Goal: Task Accomplishment & Management: Use online tool/utility

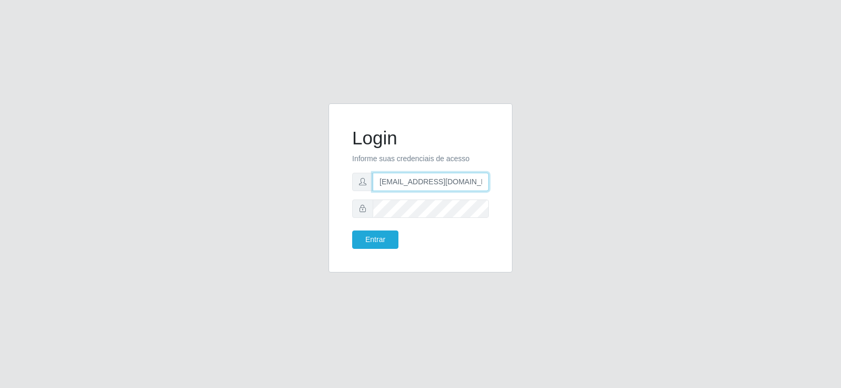
drag, startPoint x: 285, startPoint y: 207, endPoint x: 267, endPoint y: 211, distance: 18.8
click at [267, 211] on div "Login Informe suas credenciais de acesso [EMAIL_ADDRESS][DOMAIN_NAME] Entrar" at bounding box center [420, 195] width 599 height 182
type input "@[DOMAIN_NAME]"
click at [154, 240] on div "Login Informe suas credenciais de acesso Entrar" at bounding box center [420, 195] width 599 height 182
type input "[EMAIL_ADDRESS][DOMAIN_NAME]"
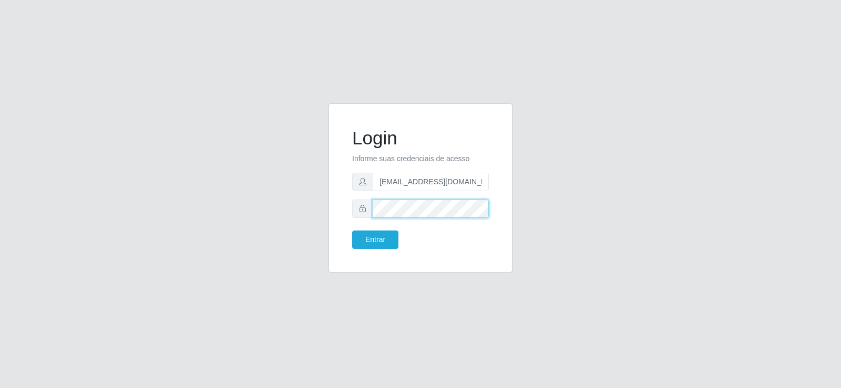
click at [222, 233] on div "Login Informe suas credenciais de acesso [EMAIL_ADDRESS][DOMAIN_NAME] Entrar" at bounding box center [420, 195] width 599 height 182
click at [352, 231] on button "Entrar" at bounding box center [375, 240] width 46 height 18
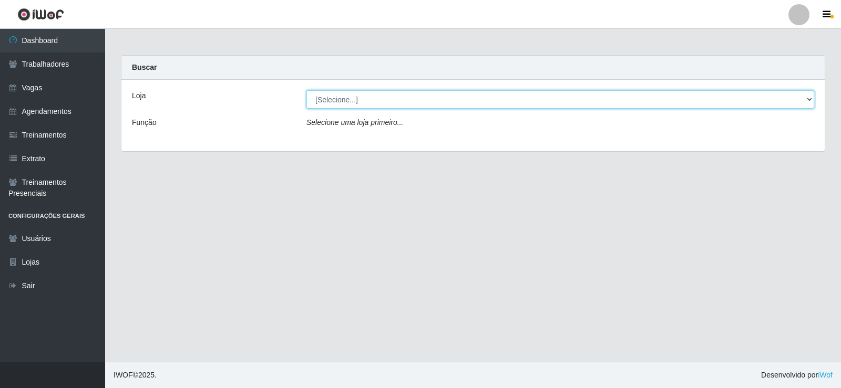
click at [371, 104] on select "[Selecione...] Supermercado Tadeu - [GEOGRAPHIC_DATA]" at bounding box center [560, 99] width 508 height 18
select select "195"
click at [306, 90] on select "[Selecione...] Supermercado Tadeu - [GEOGRAPHIC_DATA]" at bounding box center [560, 99] width 508 height 18
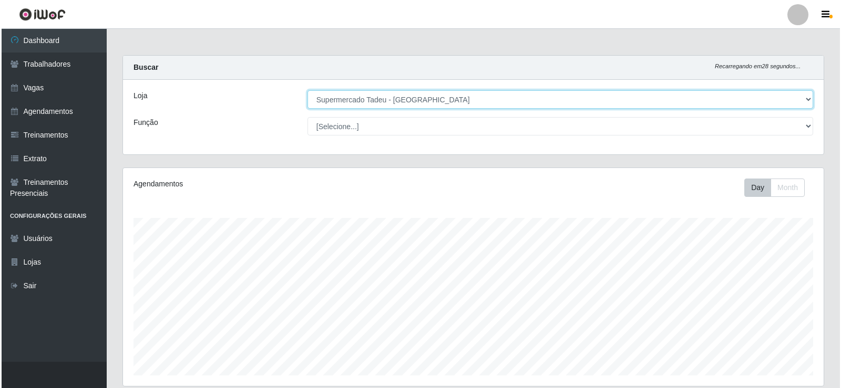
scroll to position [368, 0]
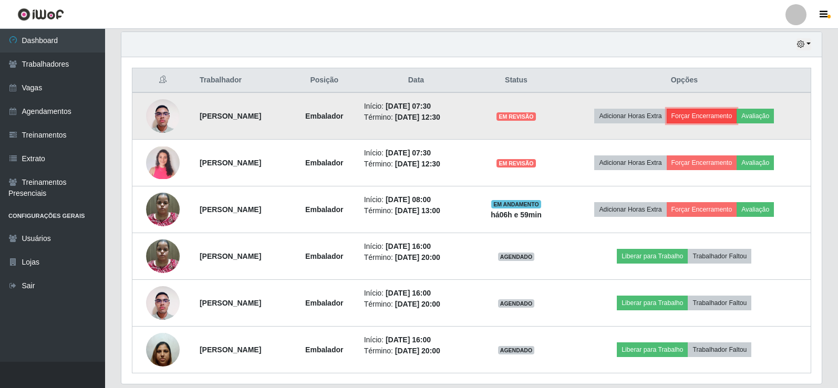
click at [730, 116] on button "Forçar Encerramento" at bounding box center [702, 116] width 70 height 15
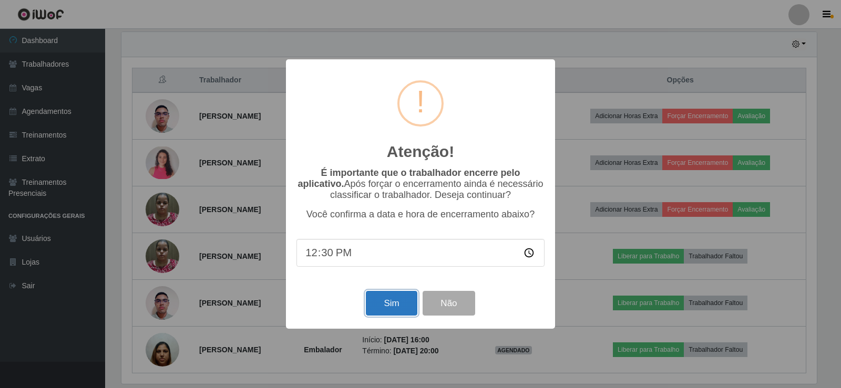
click at [393, 306] on button "Sim" at bounding box center [391, 303] width 51 height 25
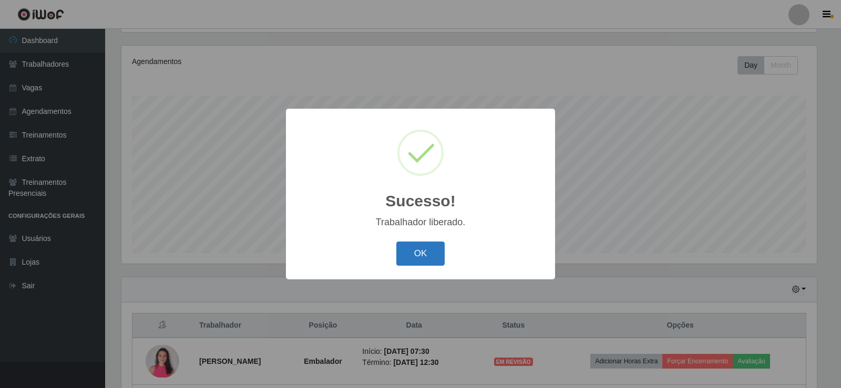
click at [423, 253] on button "OK" at bounding box center [420, 254] width 49 height 25
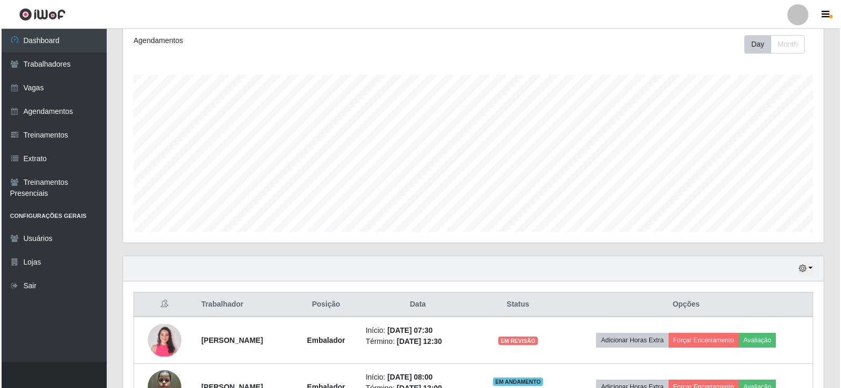
scroll to position [280, 0]
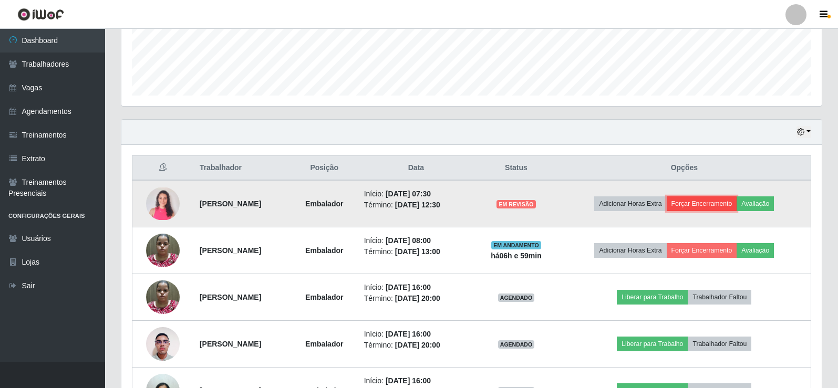
click at [710, 208] on button "Forçar Encerramento" at bounding box center [702, 204] width 70 height 15
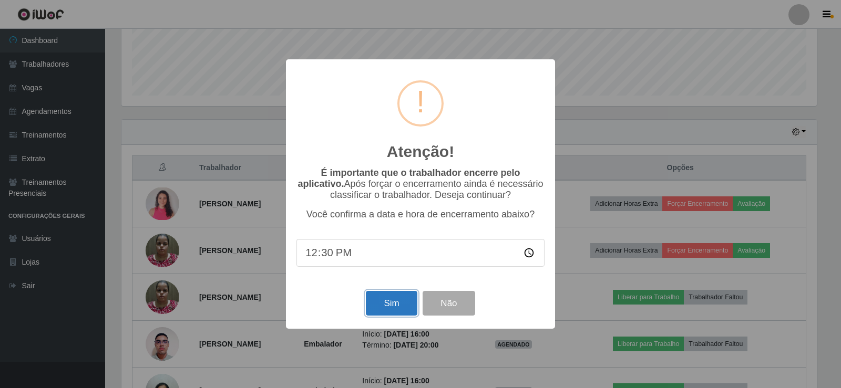
click at [388, 305] on button "Sim" at bounding box center [391, 303] width 51 height 25
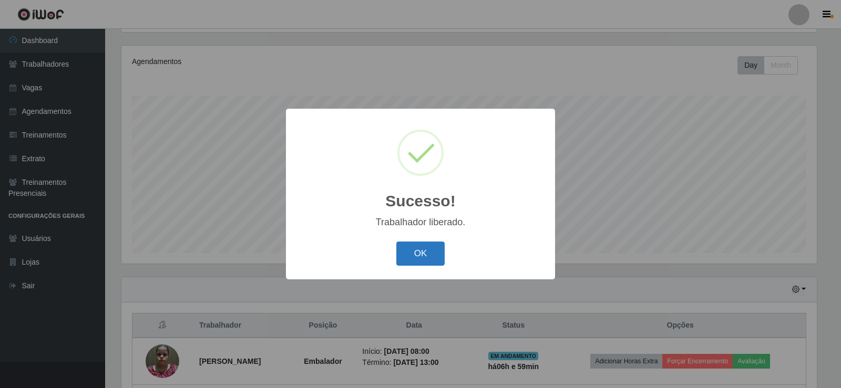
click at [411, 248] on button "OK" at bounding box center [420, 254] width 49 height 25
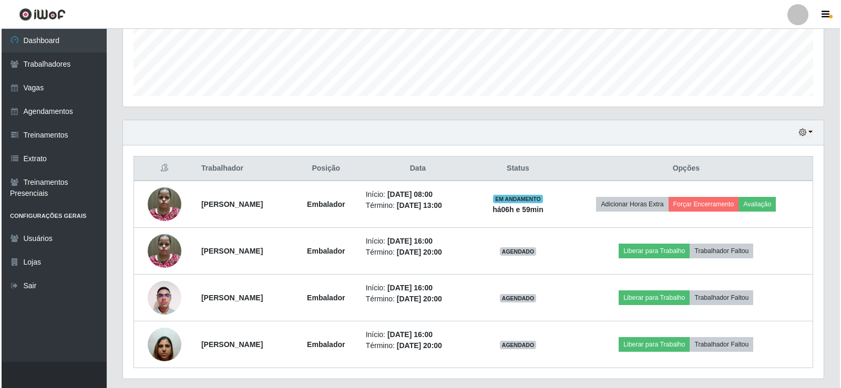
scroll to position [280, 0]
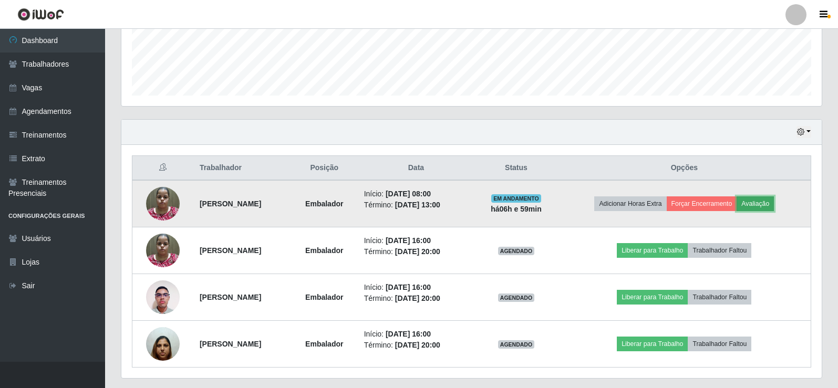
click at [759, 200] on button "Avaliação" at bounding box center [755, 204] width 37 height 15
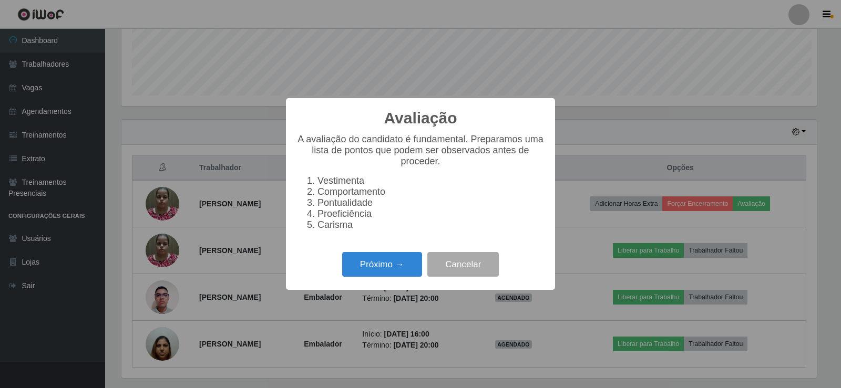
scroll to position [218, 695]
click at [394, 277] on button "Próximo →" at bounding box center [382, 264] width 80 height 25
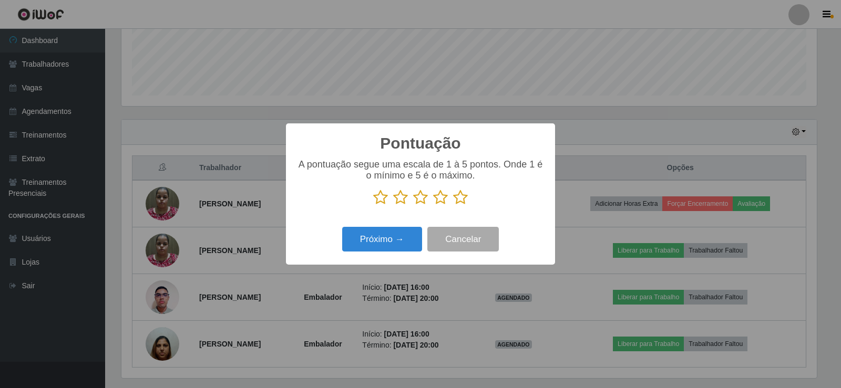
click at [460, 198] on icon at bounding box center [460, 198] width 15 height 16
click at [453, 205] on input "radio" at bounding box center [453, 205] width 0 height 0
click at [399, 242] on button "Próximo →" at bounding box center [382, 239] width 80 height 25
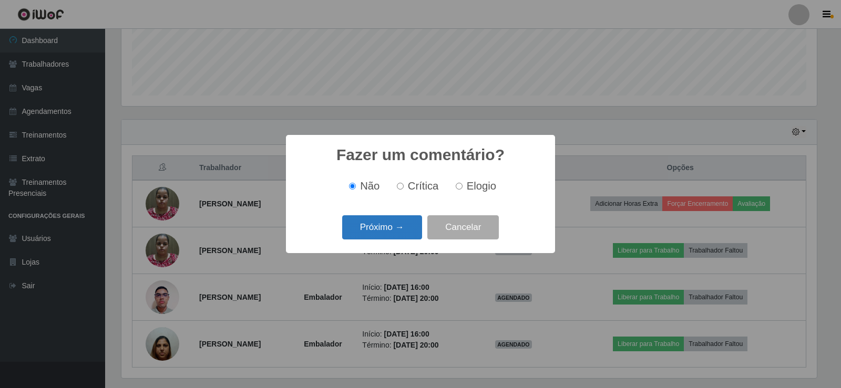
click at [355, 227] on button "Próximo →" at bounding box center [382, 227] width 80 height 25
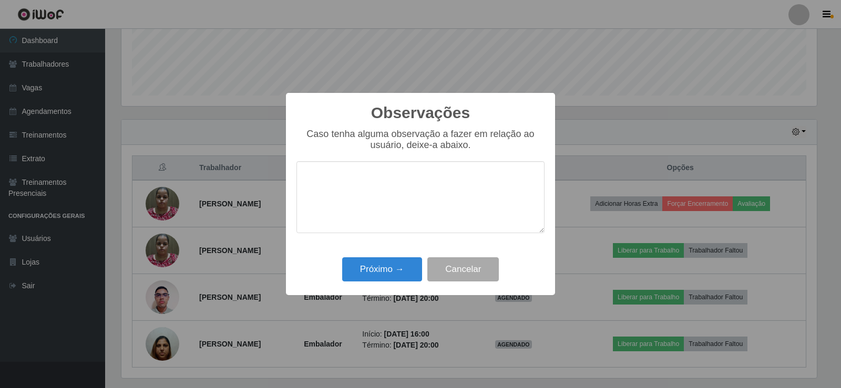
click at [392, 255] on div "Observações × Caso tenha alguma observação a fazer em relação ao usuário, deixe…" at bounding box center [420, 194] width 269 height 202
click at [394, 263] on button "Próximo →" at bounding box center [382, 269] width 80 height 25
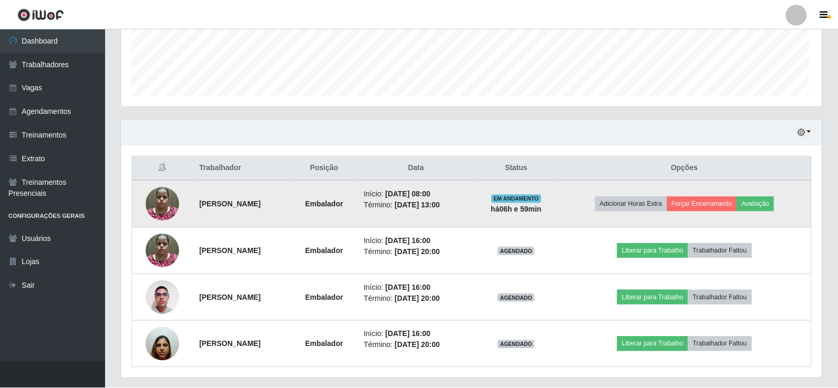
scroll to position [0, 0]
click at [697, 203] on button "Forçar Encerramento" at bounding box center [702, 204] width 70 height 15
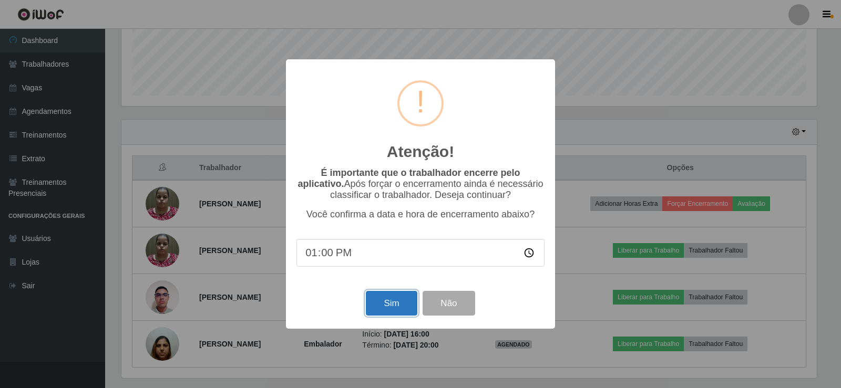
click at [389, 312] on button "Sim" at bounding box center [391, 303] width 51 height 25
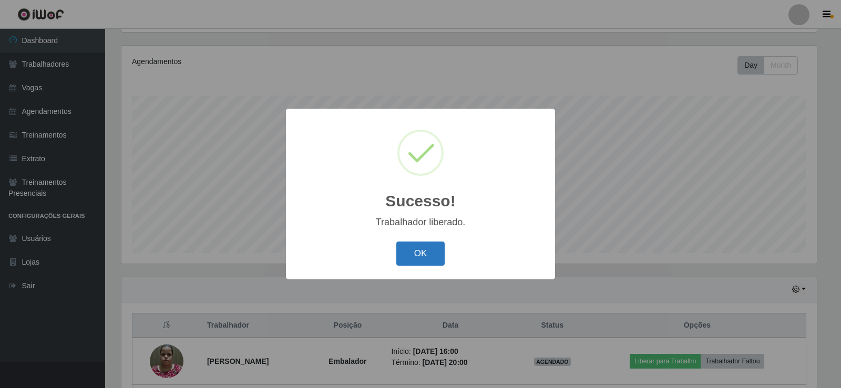
click at [420, 254] on button "OK" at bounding box center [420, 254] width 49 height 25
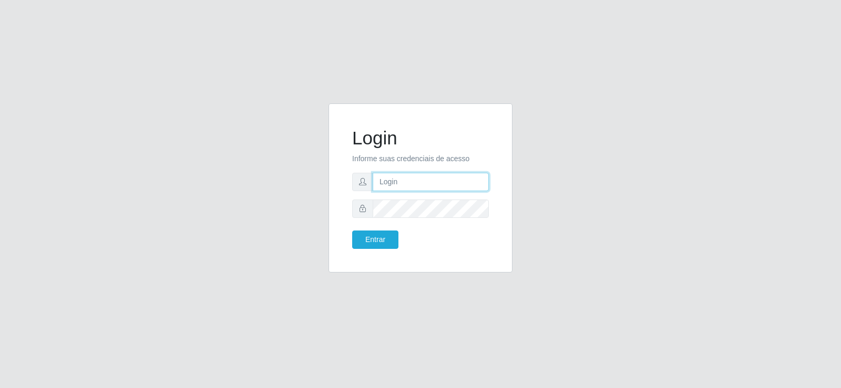
type input "[EMAIL_ADDRESS][DOMAIN_NAME]"
click at [477, 170] on form "Login Informe suas credenciais de acesso [EMAIL_ADDRESS][DOMAIN_NAME] Entrar" at bounding box center [420, 188] width 137 height 122
click at [467, 190] on input "[EMAIL_ADDRESS][DOMAIN_NAME]" at bounding box center [431, 182] width 116 height 18
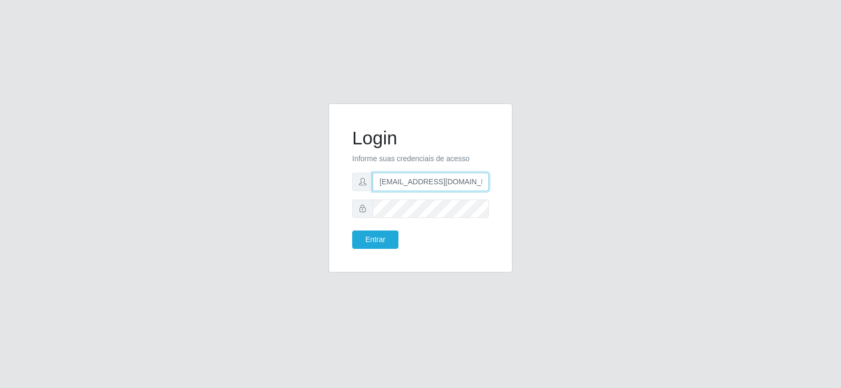
click at [467, 190] on input "[EMAIL_ADDRESS][DOMAIN_NAME]" at bounding box center [431, 182] width 116 height 18
type input "raizasup@tadeu.com"
click at [370, 234] on button "Entrar" at bounding box center [375, 240] width 46 height 18
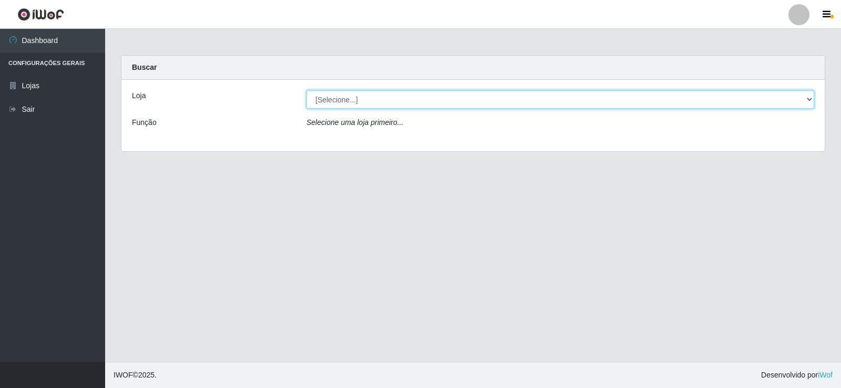
click at [356, 96] on select "[Selecione...] Supermercado Tadeu - [GEOGRAPHIC_DATA]" at bounding box center [560, 99] width 508 height 18
select select "195"
click at [306, 90] on select "[Selecione...] Supermercado Tadeu - [GEOGRAPHIC_DATA]" at bounding box center [560, 99] width 508 height 18
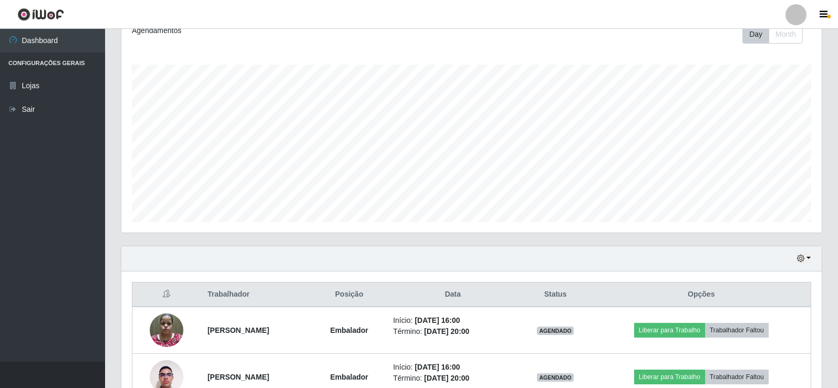
scroll to position [263, 0]
